Goal: Information Seeking & Learning: Check status

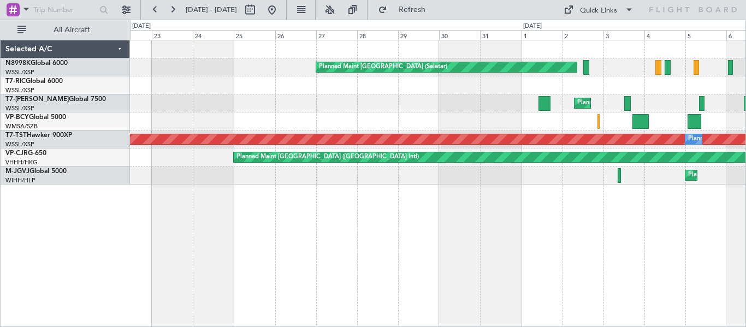
click at [464, 79] on div "Planned Maint [GEOGRAPHIC_DATA] (Seletar) Planned Maint [GEOGRAPHIC_DATA] (Sele…" at bounding box center [437, 112] width 615 height 144
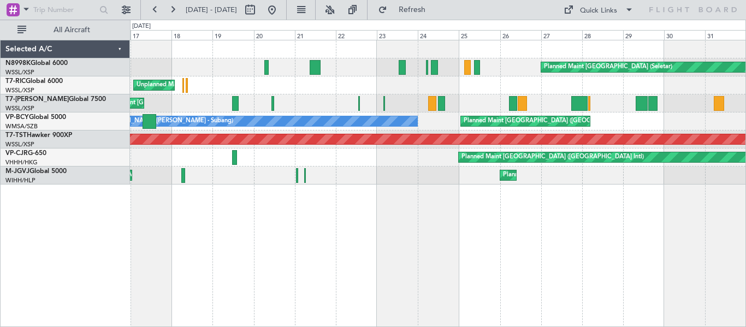
click at [613, 75] on div "Planned Maint [GEOGRAPHIC_DATA] (Seletar)" at bounding box center [437, 67] width 615 height 18
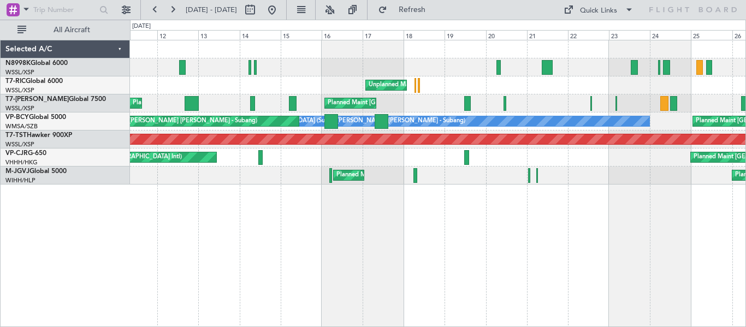
click at [496, 103] on div "Planned Maint [GEOGRAPHIC_DATA] (Seletar) Planned Maint [GEOGRAPHIC_DATA] ([GEO…" at bounding box center [437, 103] width 615 height 18
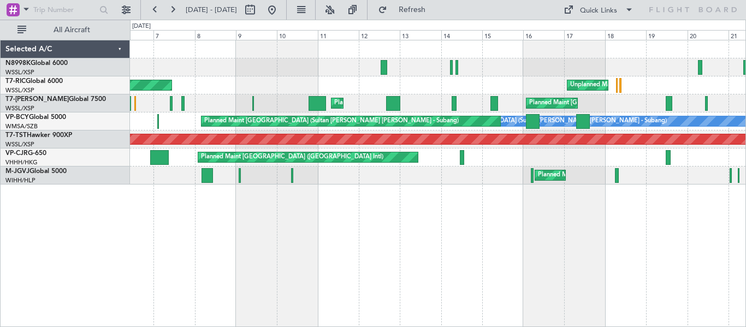
click at [666, 84] on div "Unplanned Maint [GEOGRAPHIC_DATA] (Seletar) Planned Maint [GEOGRAPHIC_DATA] (Se…" at bounding box center [437, 112] width 615 height 144
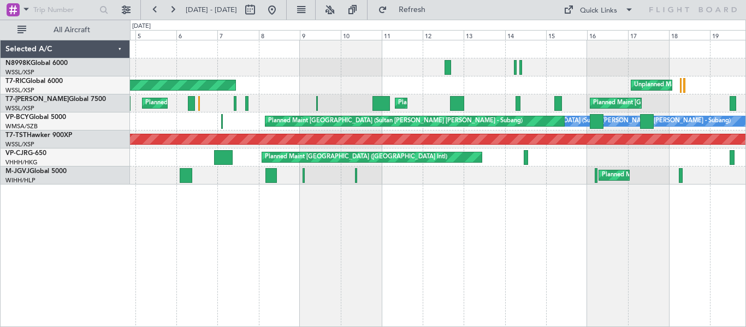
click at [289, 72] on div "Planned Maint [GEOGRAPHIC_DATA] (Seletar) Unplanned Maint [GEOGRAPHIC_DATA] (Se…" at bounding box center [437, 112] width 615 height 144
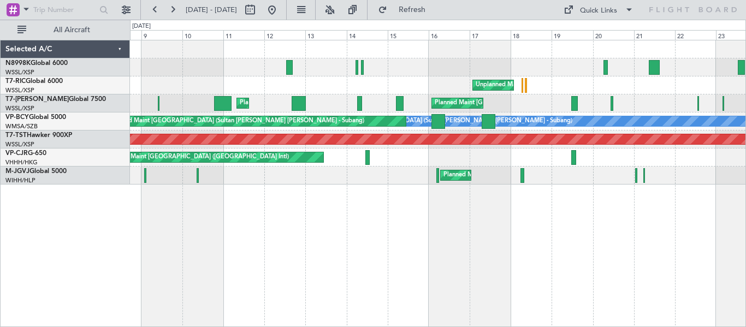
click at [366, 103] on div "Planned Maint [GEOGRAPHIC_DATA] (Seletar) Planned Maint [GEOGRAPHIC_DATA] ([GEO…" at bounding box center [437, 103] width 615 height 18
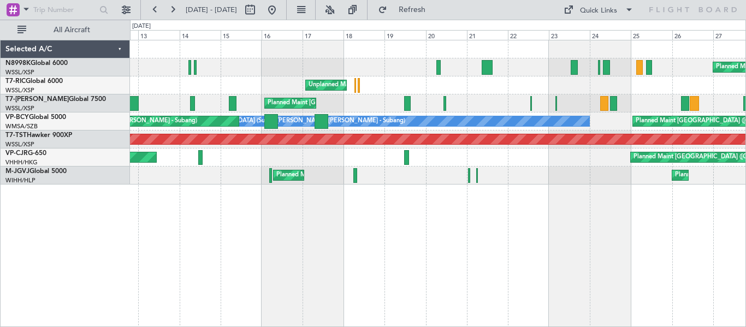
click at [373, 95] on div "Planned Maint [GEOGRAPHIC_DATA] (Seletar) Planned Maint [GEOGRAPHIC_DATA] ([GEO…" at bounding box center [437, 103] width 615 height 18
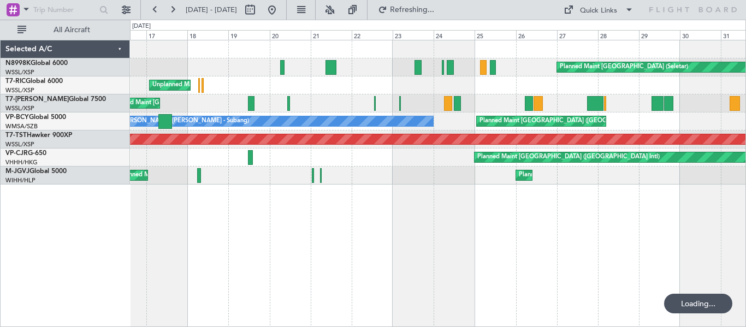
click at [345, 102] on div "Planned Maint [GEOGRAPHIC_DATA] (Seletar) Planned Maint [GEOGRAPHIC_DATA] (Al M…" at bounding box center [437, 103] width 615 height 18
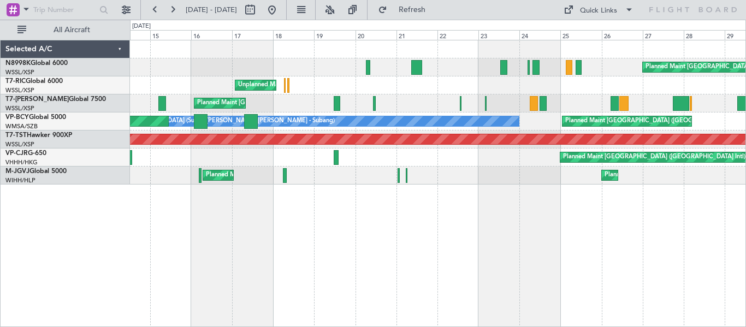
click at [548, 126] on div "[PERSON_NAME] [GEOGRAPHIC_DATA] (Sultan [PERSON_NAME] [PERSON_NAME] - Subang) P…" at bounding box center [437, 121] width 615 height 18
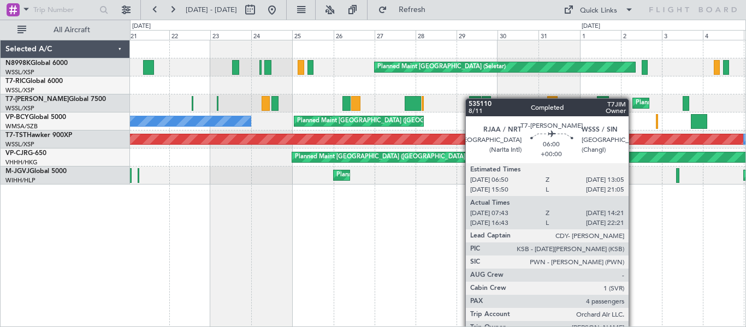
click at [470, 98] on div at bounding box center [475, 103] width 12 height 15
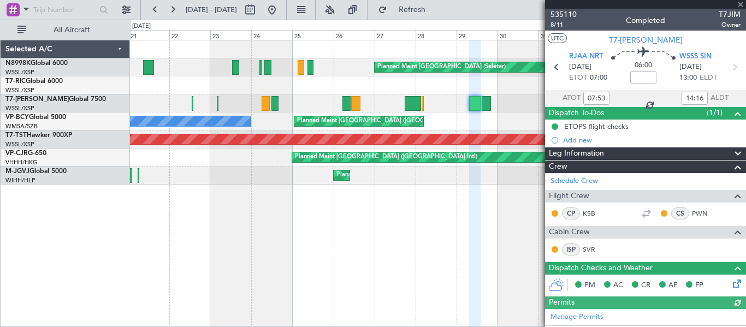
type input "[PERSON_NAME] (LEU)"
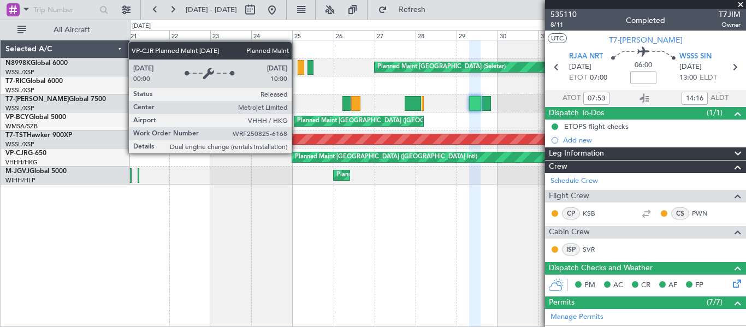
click at [296, 153] on div "Planned Maint [GEOGRAPHIC_DATA] ([GEOGRAPHIC_DATA] Intl)" at bounding box center [386, 157] width 182 height 16
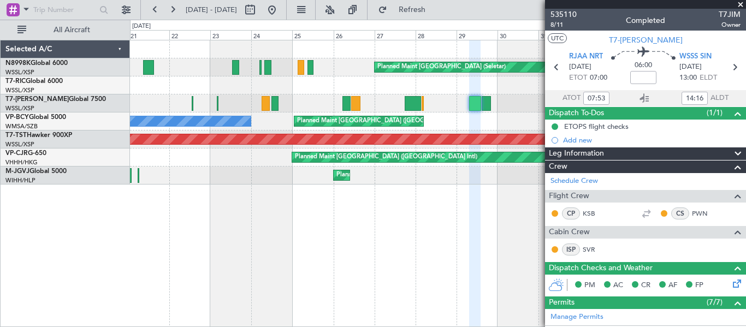
click at [303, 212] on div "Planned Maint [GEOGRAPHIC_DATA] (Seletar) Planned Maint [GEOGRAPHIC_DATA] (Sele…" at bounding box center [438, 183] width 616 height 287
click at [741, 8] on span at bounding box center [740, 5] width 11 height 10
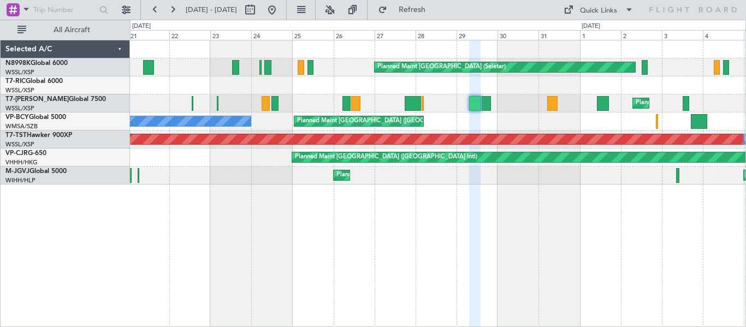
type input "0"
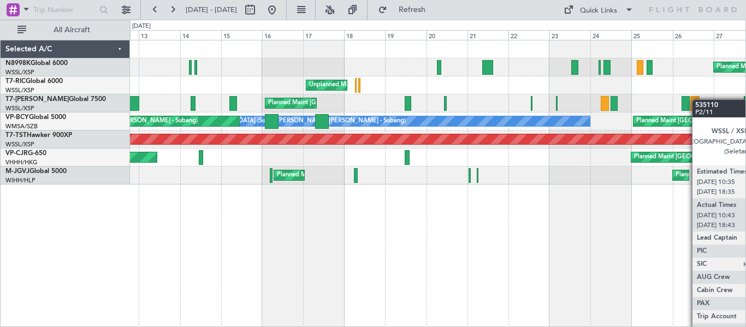
click at [697, 99] on div "Planned Maint [GEOGRAPHIC_DATA] (Seletar) Unplanned Maint [GEOGRAPHIC_DATA] (Se…" at bounding box center [437, 112] width 615 height 144
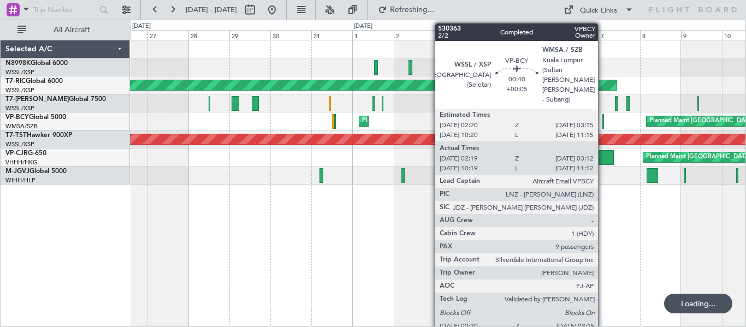
click at [602, 126] on div at bounding box center [603, 121] width 2 height 15
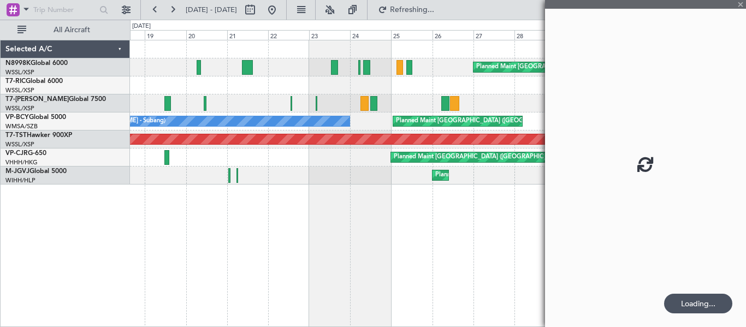
click at [206, 59] on div "Planned Maint [GEOGRAPHIC_DATA] (Seletar)" at bounding box center [437, 67] width 615 height 18
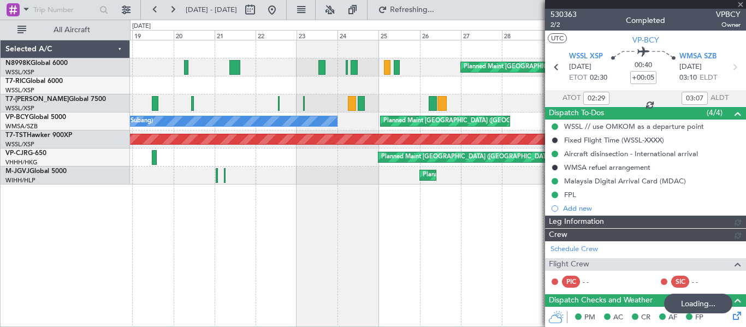
type input "[PERSON_NAME] (KYA)"
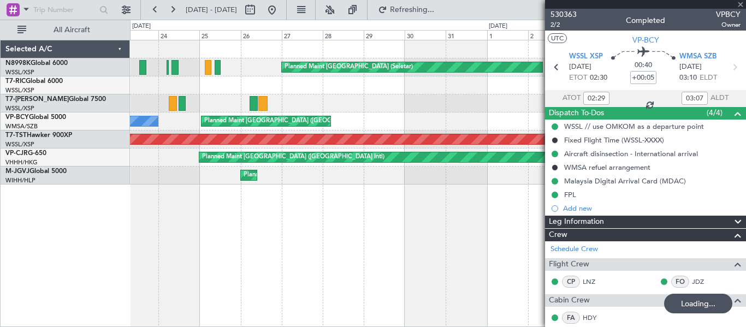
click at [222, 74] on div "Planned Maint [GEOGRAPHIC_DATA] (Seletar) Planned Maint [GEOGRAPHIC_DATA] (Sele…" at bounding box center [437, 67] width 615 height 18
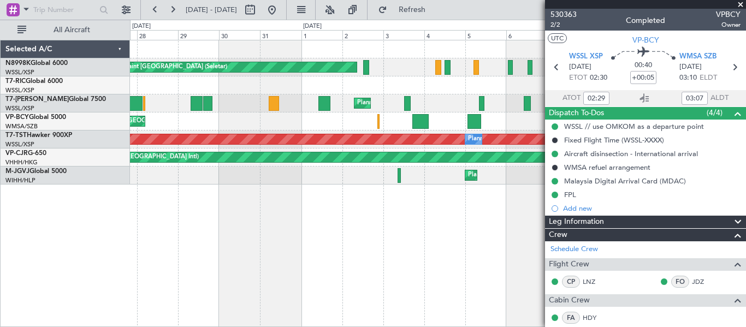
click at [240, 151] on div "Planned Maint [GEOGRAPHIC_DATA] (Seletar) Planned Maint [GEOGRAPHIC_DATA] (Sele…" at bounding box center [437, 112] width 615 height 144
